Goal: Contribute content

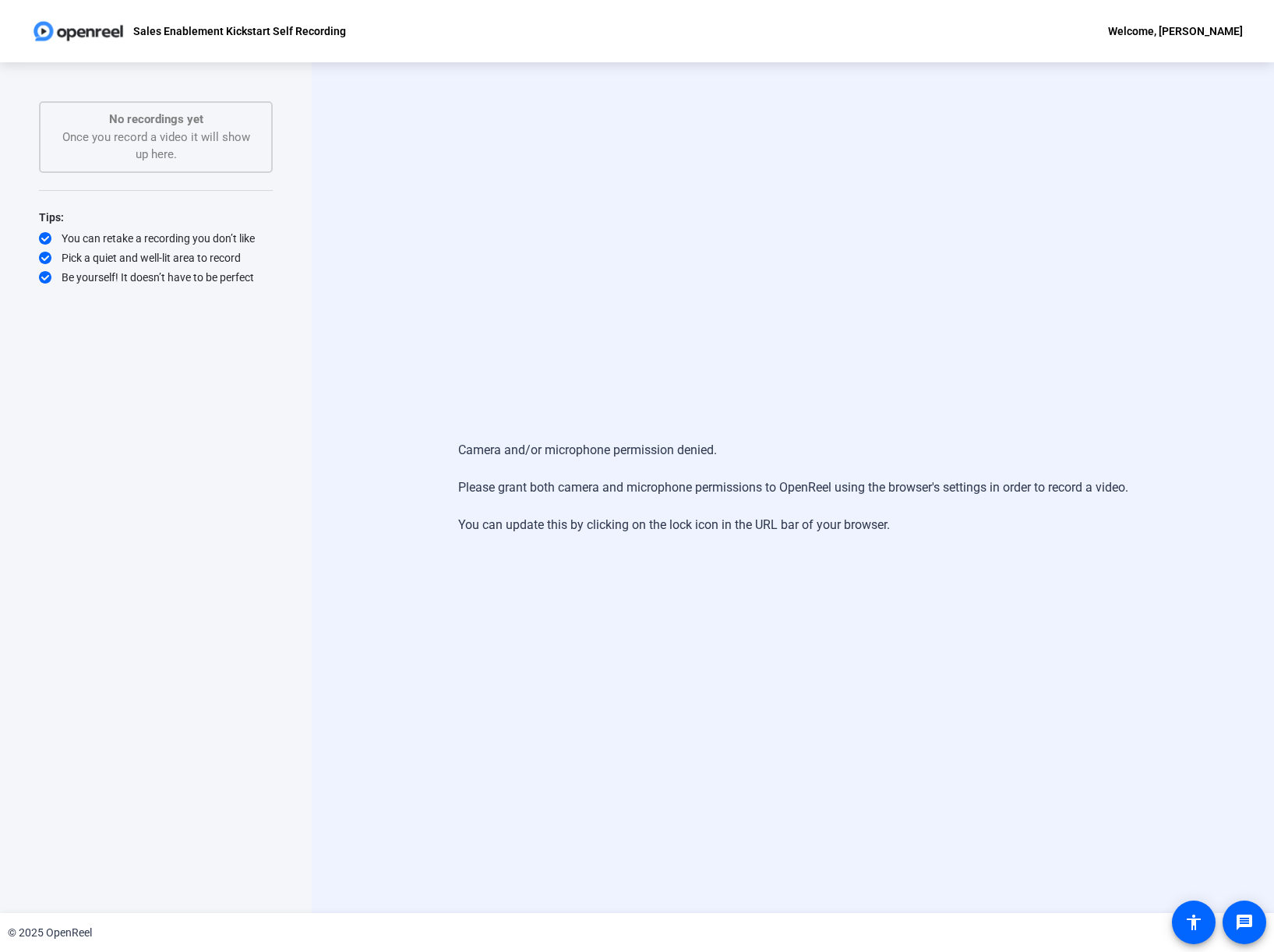
click at [505, 149] on div "Camera and/or microphone permission denied. Please grant both camera and microp…" at bounding box center [793, 488] width 962 height 851
click at [441, 173] on div "Camera and/or microphone permission denied. Please grant both camera and microp…" at bounding box center [793, 488] width 962 height 851
click at [631, 211] on div "Camera and/or microphone permission denied. Please grant both camera and microp…" at bounding box center [793, 488] width 962 height 851
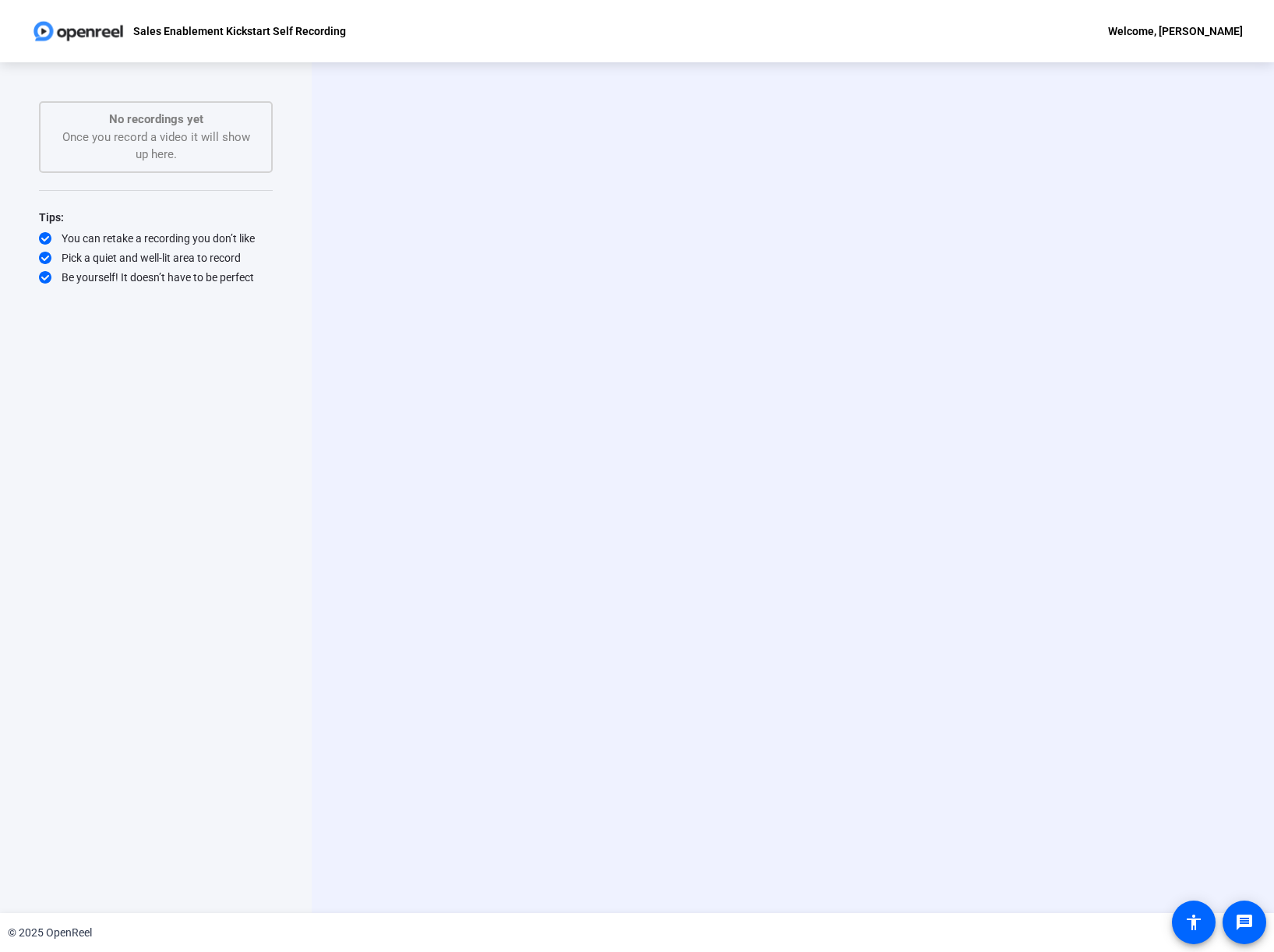
click at [649, 328] on div "Start Recording person Hide Overlay flip Flip Camera Camera" at bounding box center [793, 488] width 962 height 851
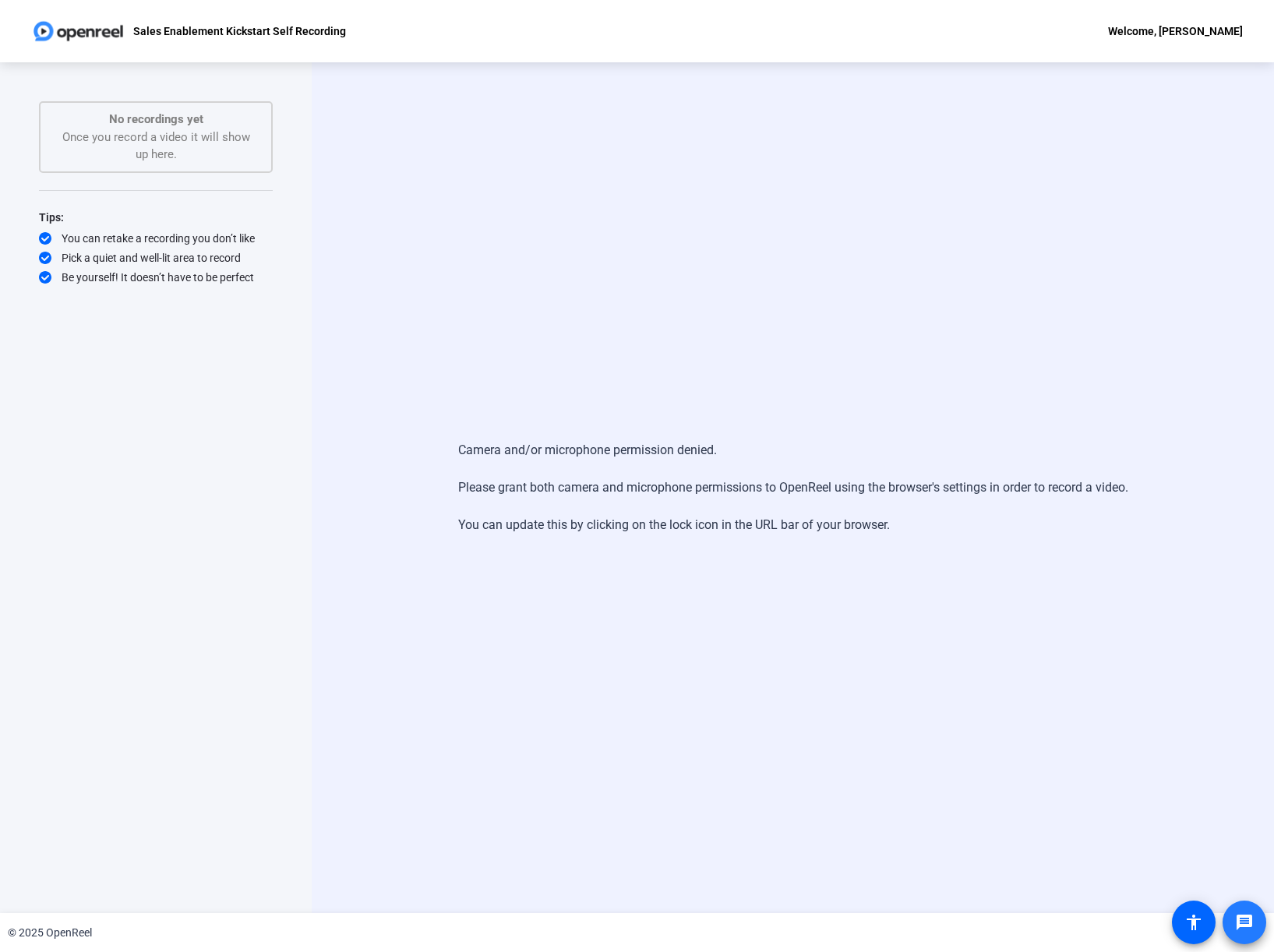
click at [1245, 921] on mat-icon "message" at bounding box center [1244, 922] width 19 height 18
click at [1189, 926] on mat-icon "accessibility" at bounding box center [1193, 922] width 19 height 18
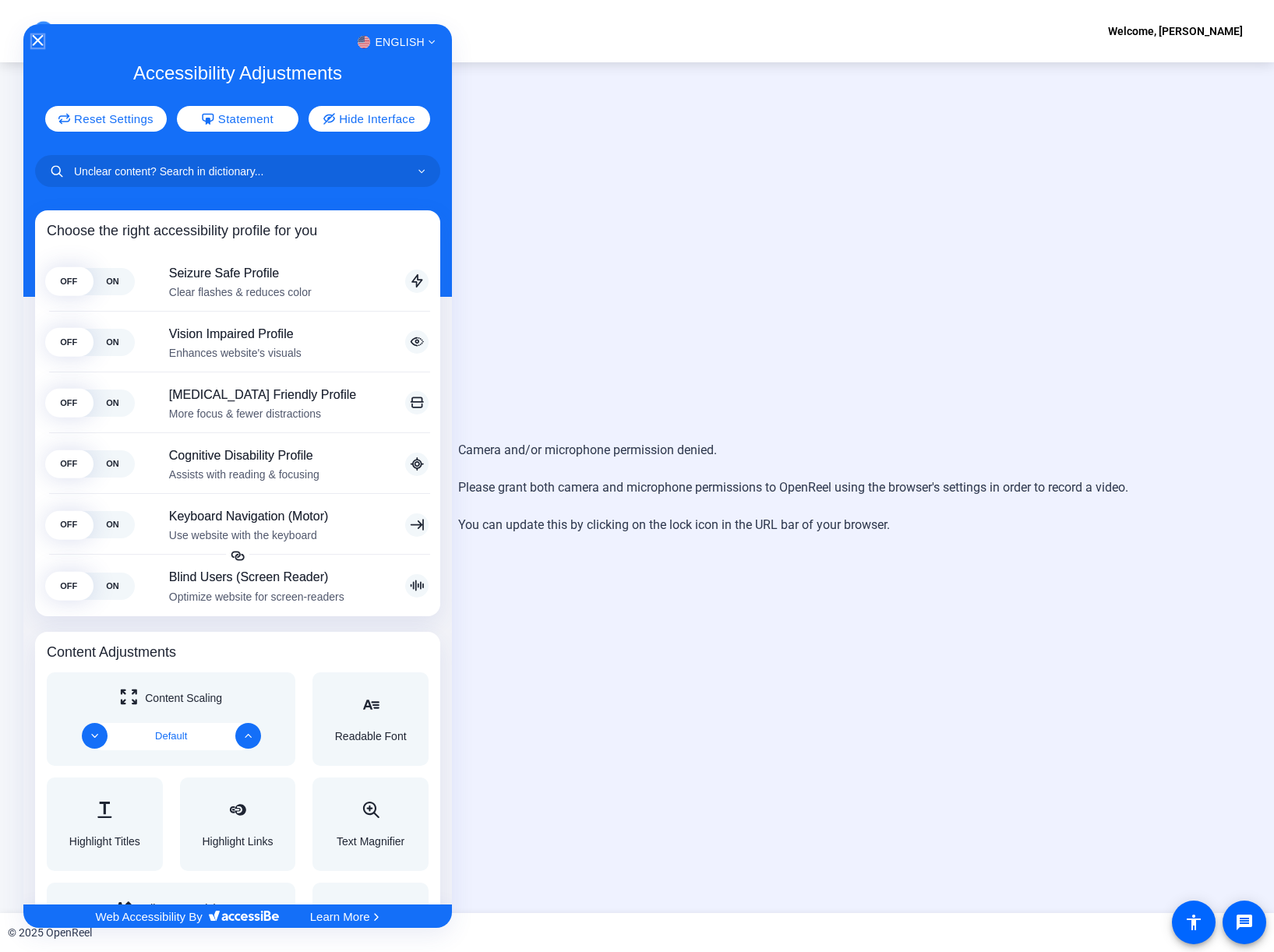
click at [37, 42] on icon "Close Accessibility Interface" at bounding box center [37, 41] width 11 height 11
